Goal: Navigation & Orientation: Go to known website

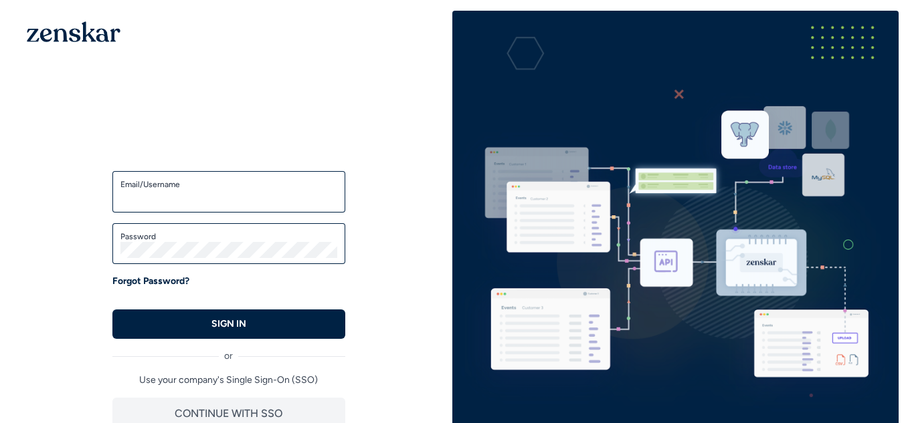
type input "**********"
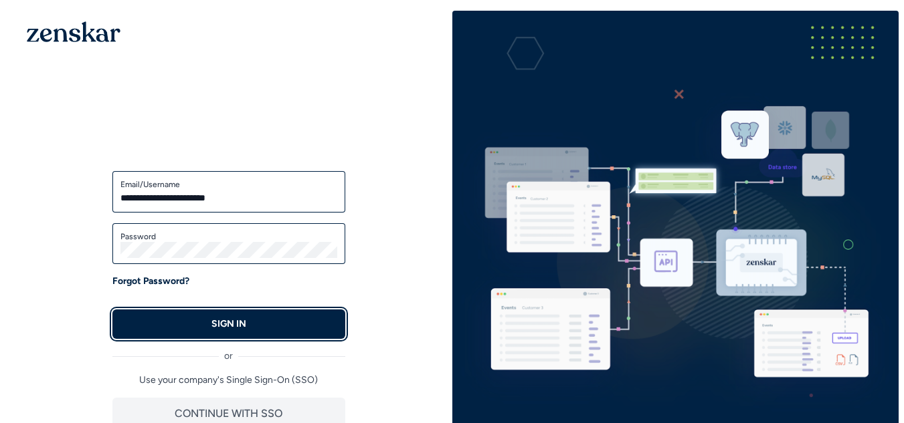
click at [250, 323] on button "SIGN IN" at bounding box center [228, 324] width 233 height 29
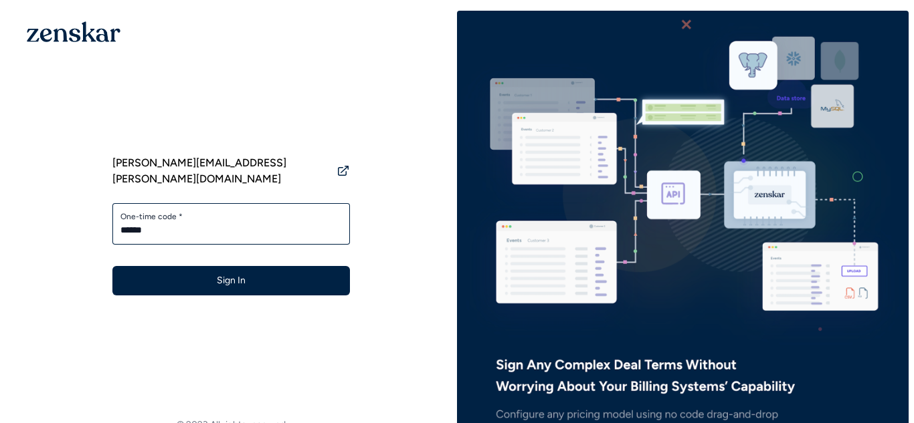
type input "******"
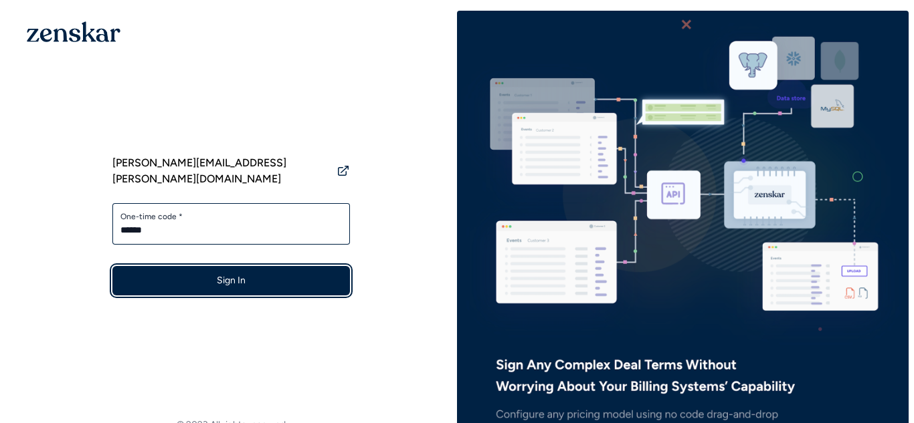
click at [249, 266] on button "Sign In" at bounding box center [230, 280] width 237 height 29
